Goal: Task Accomplishment & Management: Manage account settings

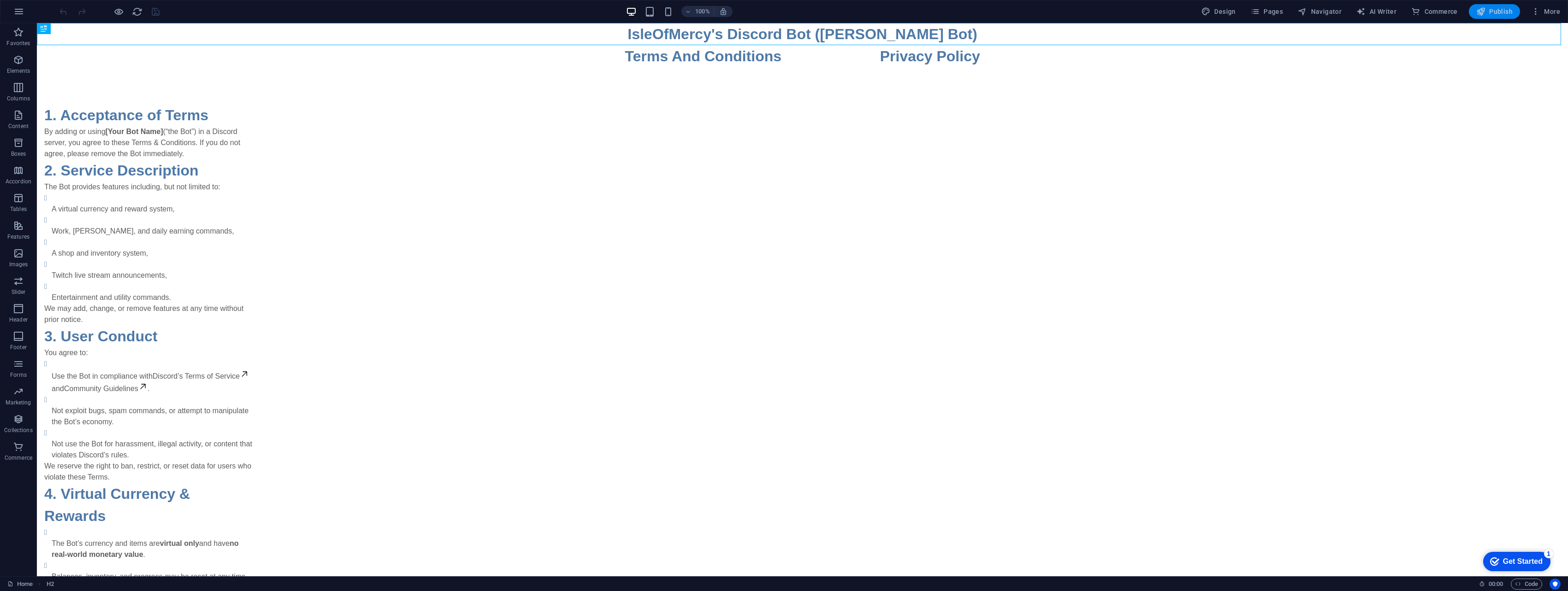
click at [1500, 9] on span "Publish" at bounding box center [1494, 11] width 37 height 9
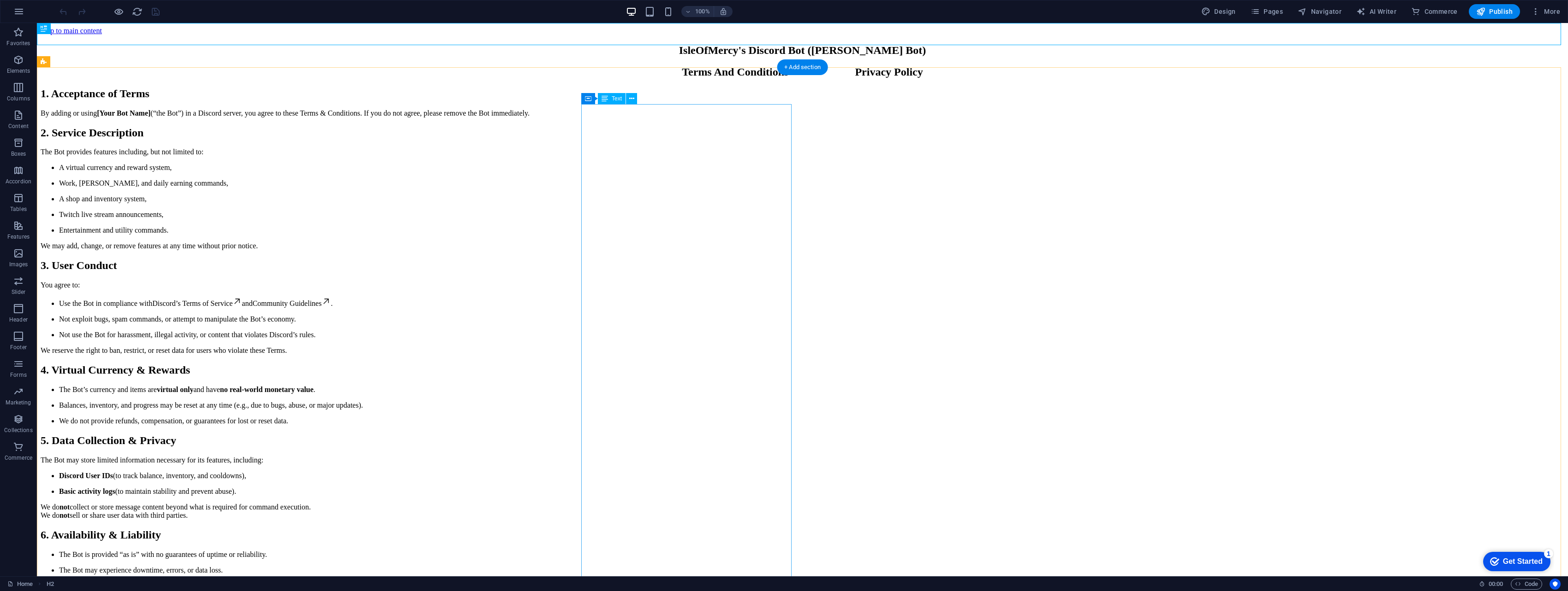
click at [679, 132] on div "1. Acceptance of Terms By adding or using [Your Bot Name] (“the Bot”) in a Disc…" at bounding box center [802, 378] width 1524 height 581
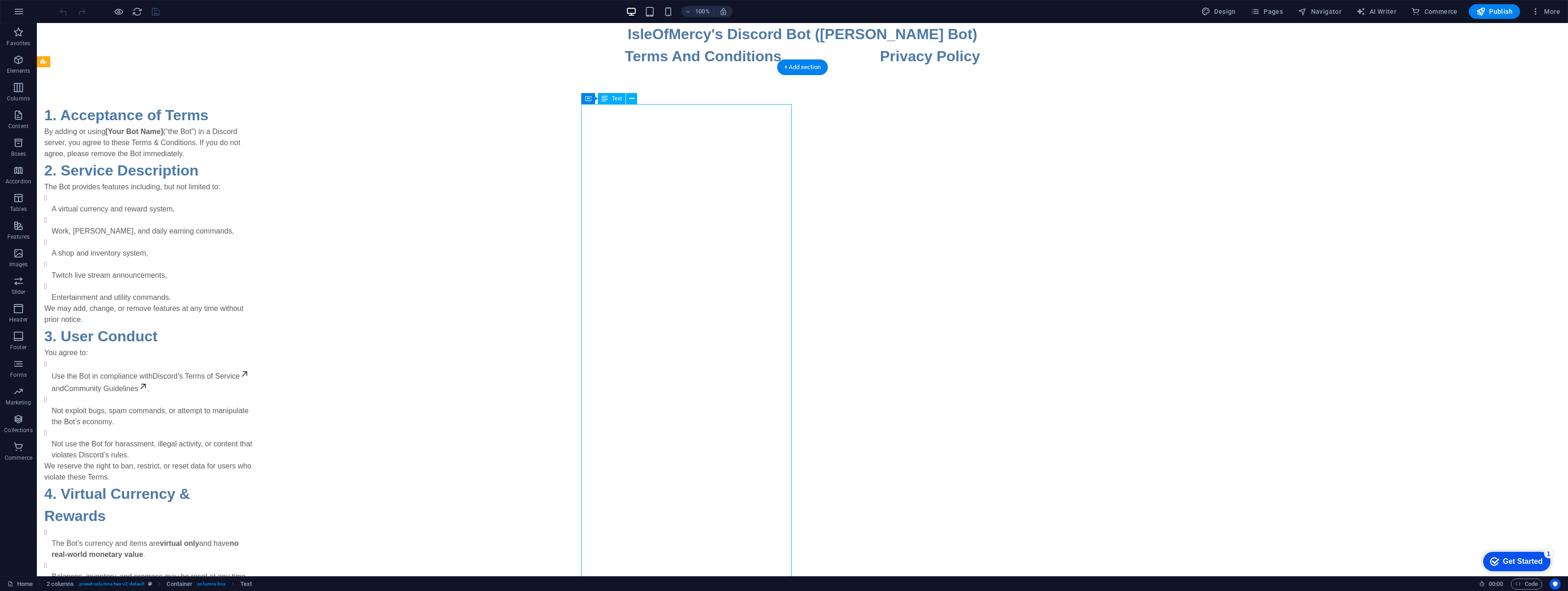
click at [255, 131] on div "1. Acceptance of Terms By adding or using [Your Bot Name] (“the Bot”) in a Disc…" at bounding box center [149, 538] width 210 height 866
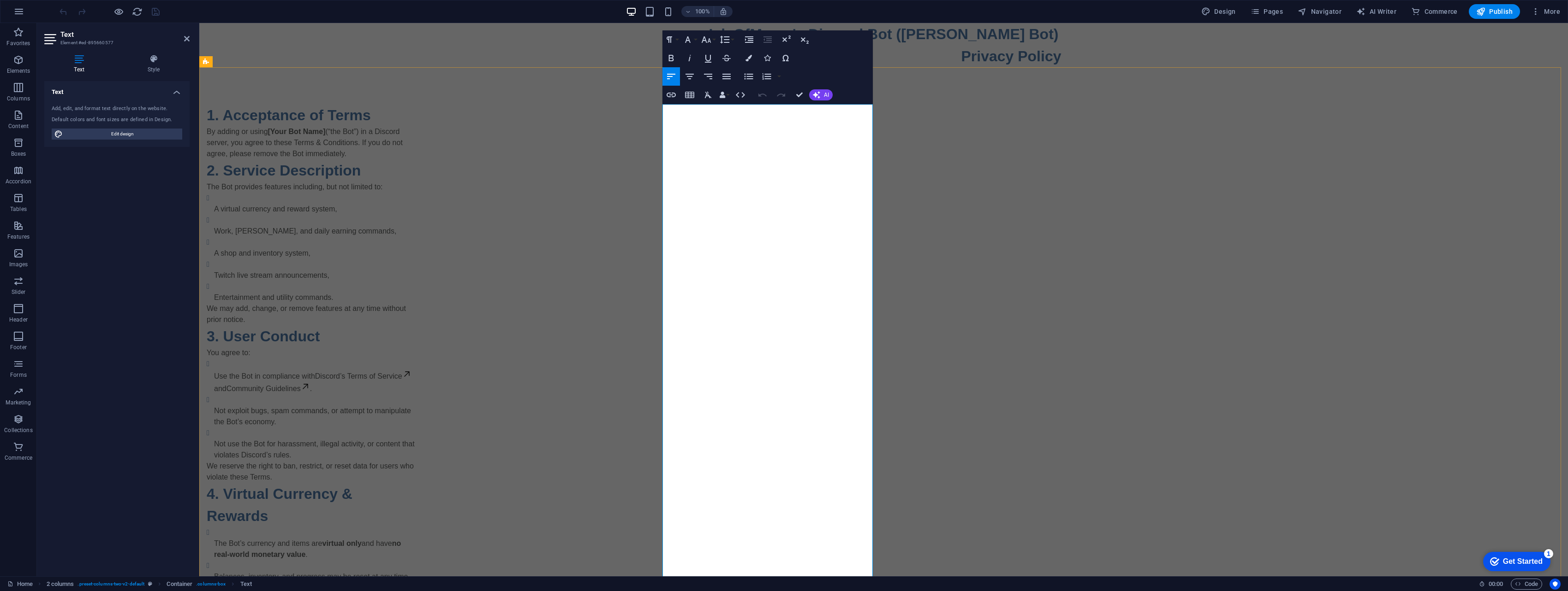
click at [326, 129] on strong "[Your Bot Name]" at bounding box center [296, 131] width 57 height 8
click at [326, 132] on strong "[Your Bot Name]" at bounding box center [296, 131] width 57 height 8
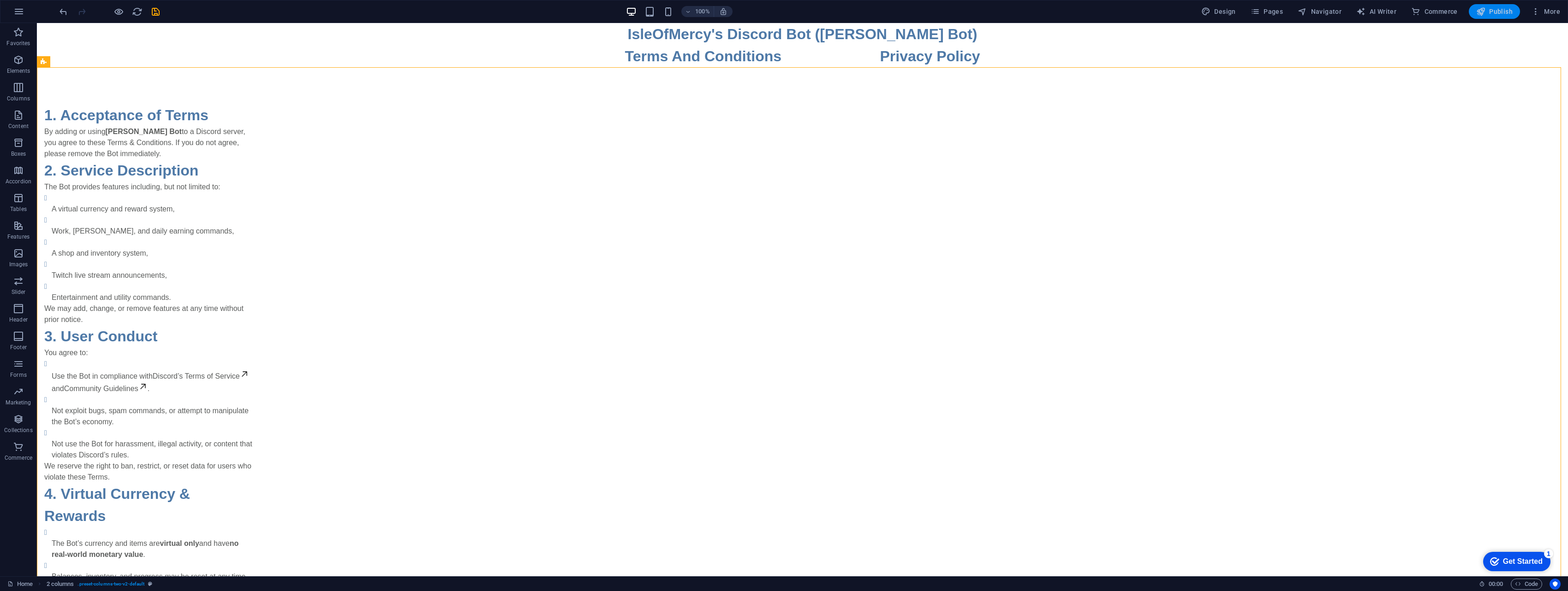
click at [1506, 15] on span "Publish" at bounding box center [1494, 11] width 37 height 9
